Goal: Transaction & Acquisition: Purchase product/service

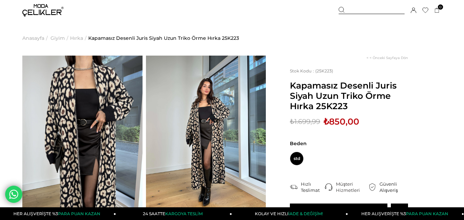
click at [126, 122] on img at bounding box center [82, 136] width 120 height 160
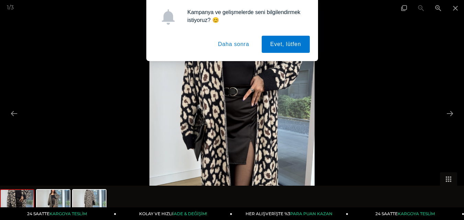
click at [244, 47] on button "Daha sonra" at bounding box center [234, 44] width 48 height 17
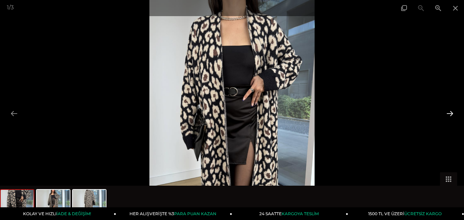
click at [451, 112] on button at bounding box center [450, 113] width 14 height 13
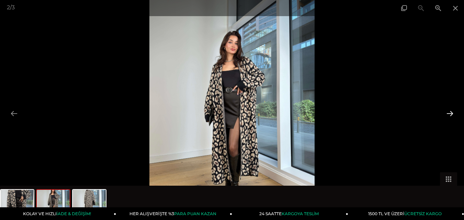
click at [451, 112] on button at bounding box center [450, 113] width 14 height 13
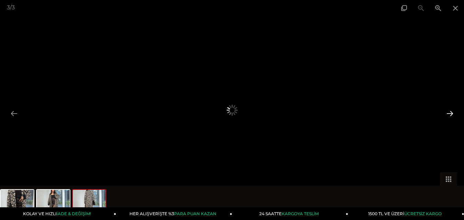
click at [451, 112] on button at bounding box center [450, 113] width 14 height 13
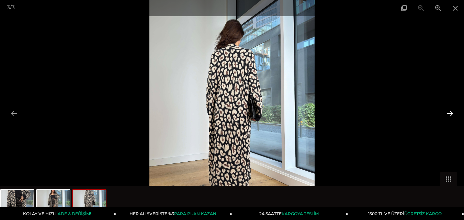
click at [451, 112] on button at bounding box center [450, 113] width 14 height 13
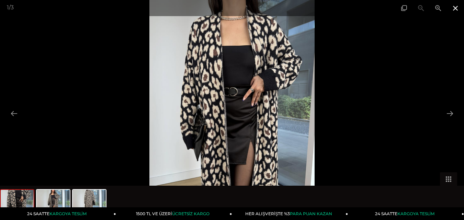
click at [455, 10] on span at bounding box center [455, 8] width 17 height 16
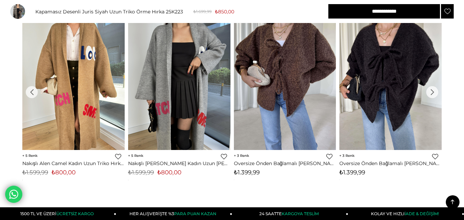
scroll to position [692, 0]
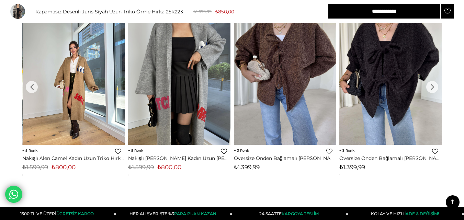
click at [84, 120] on img at bounding box center [74, 77] width 102 height 136
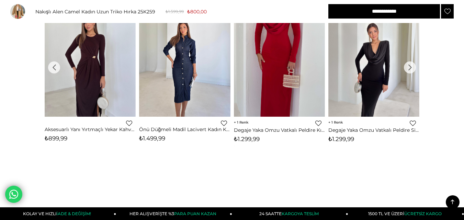
scroll to position [702, 0]
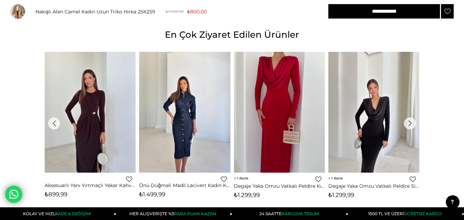
click at [411, 126] on div "›" at bounding box center [410, 123] width 12 height 12
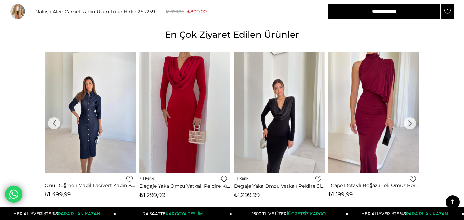
click at [411, 126] on div "›" at bounding box center [410, 123] width 12 height 12
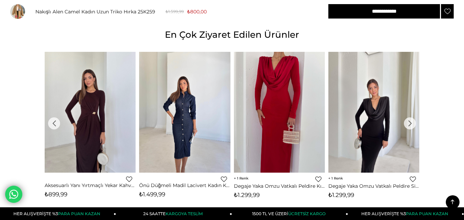
click at [411, 126] on div "›" at bounding box center [410, 123] width 12 height 12
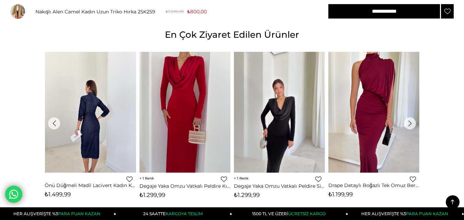
click at [87, 129] on div at bounding box center [91, 112] width 456 height 121
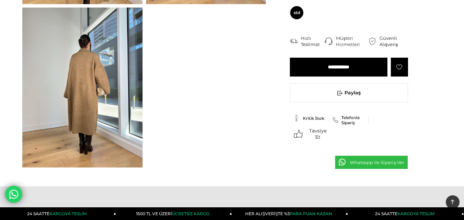
scroll to position [0, 0]
